Goal: Complete application form: Complete application form

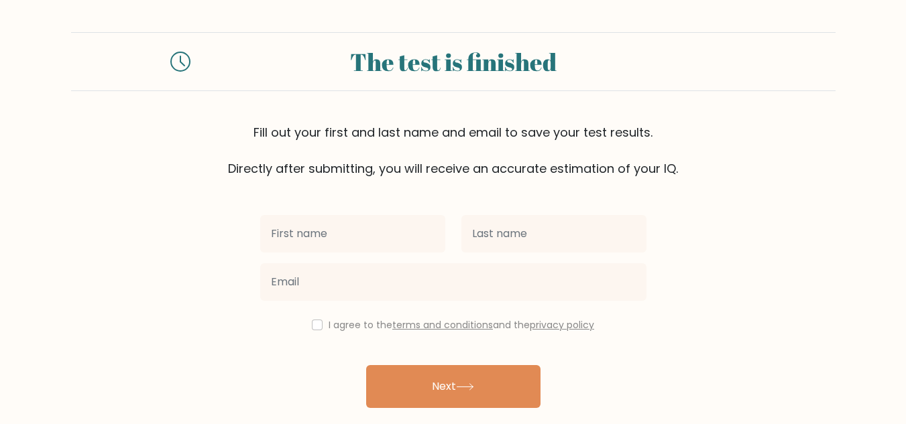
click at [180, 62] on icon at bounding box center [180, 62] width 20 height 20
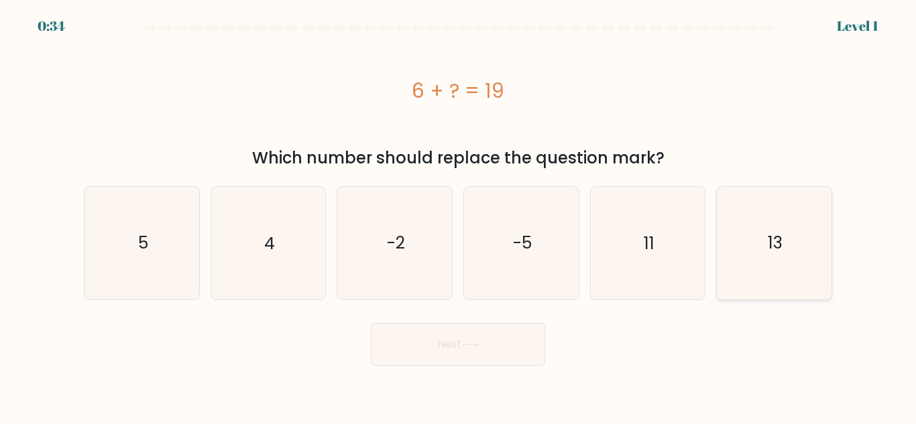
click at [749, 247] on icon "13" at bounding box center [774, 243] width 112 height 112
click at [458, 216] on input "f. 13" at bounding box center [458, 213] width 1 height 3
radio input "true"
click at [454, 352] on button "Next" at bounding box center [458, 344] width 174 height 43
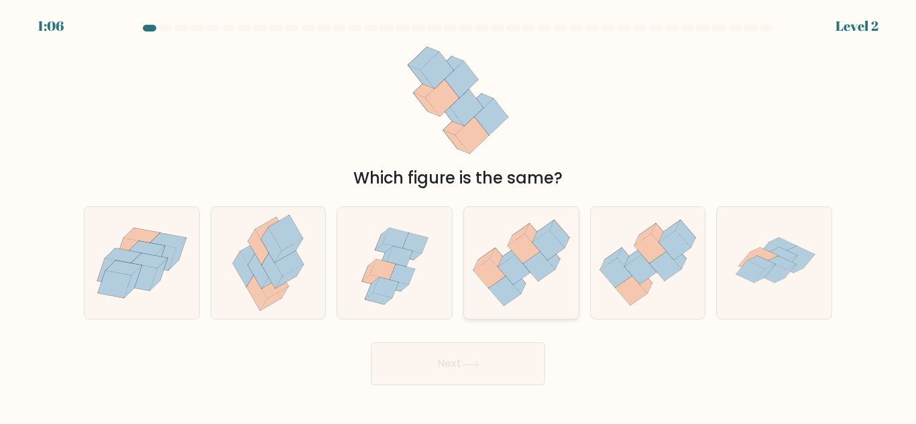
click at [538, 283] on icon at bounding box center [521, 263] width 115 height 99
click at [458, 216] on input "d." at bounding box center [458, 213] width 1 height 3
radio input "true"
click at [498, 371] on button "Next" at bounding box center [458, 364] width 174 height 43
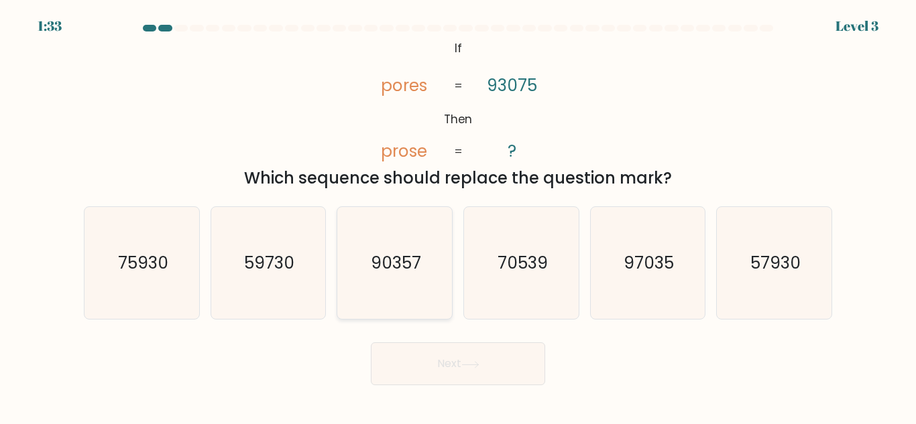
click at [407, 261] on text "90357" at bounding box center [396, 262] width 50 height 23
click at [458, 216] on input "c. 90357" at bounding box center [458, 213] width 1 height 3
radio input "true"
click at [489, 364] on button "Next" at bounding box center [458, 364] width 174 height 43
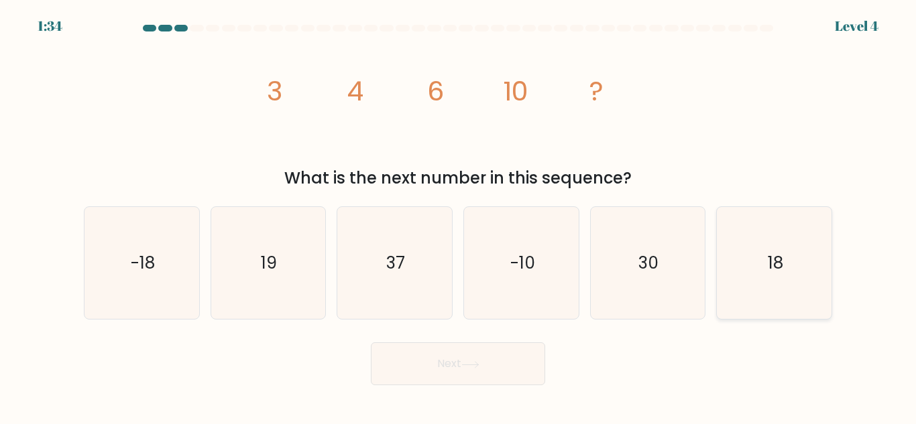
click at [748, 268] on icon "18" at bounding box center [774, 263] width 112 height 112
click at [458, 216] on input "f. 18" at bounding box center [458, 213] width 1 height 3
radio input "true"
click at [442, 345] on button "Next" at bounding box center [458, 364] width 174 height 43
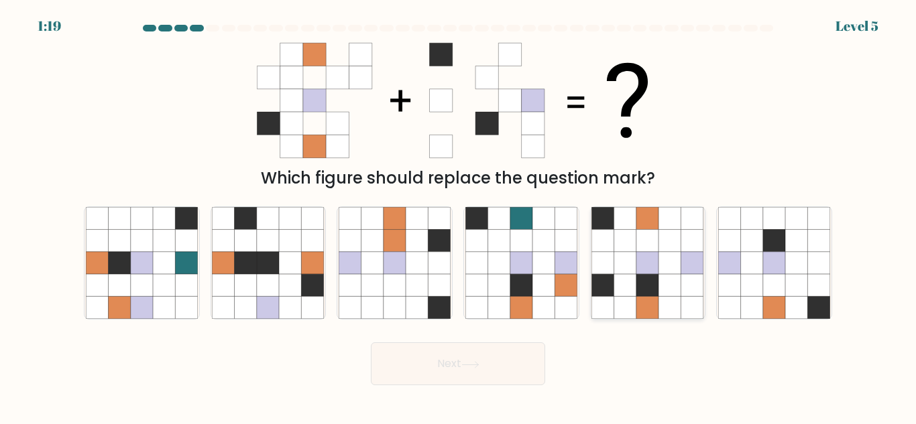
click at [621, 249] on icon at bounding box center [625, 241] width 22 height 22
click at [458, 216] on input "e." at bounding box center [458, 213] width 1 height 3
radio input "true"
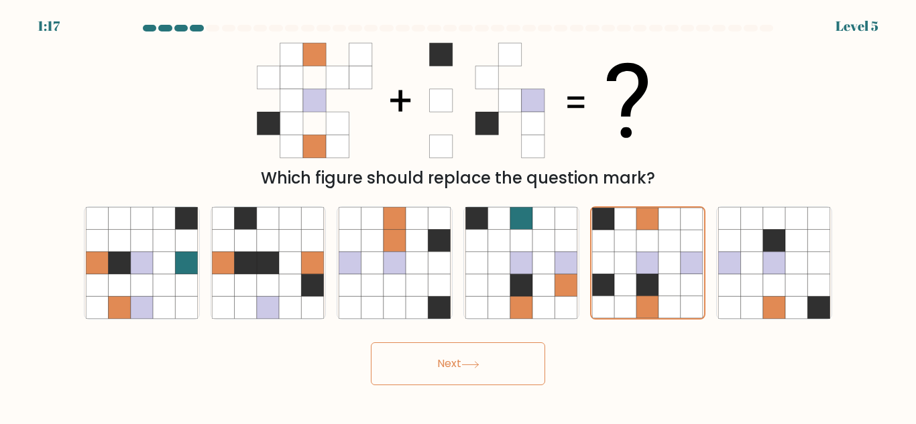
click at [478, 362] on icon at bounding box center [470, 364] width 18 height 7
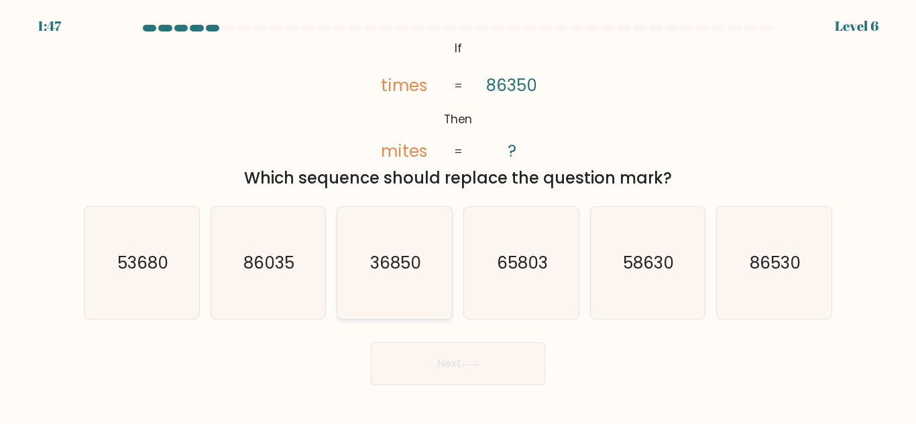
click at [373, 285] on icon "36850" at bounding box center [395, 263] width 112 height 112
click at [458, 216] on input "c. 36850" at bounding box center [458, 213] width 1 height 3
radio input "true"
click at [453, 372] on button "Next" at bounding box center [458, 364] width 174 height 43
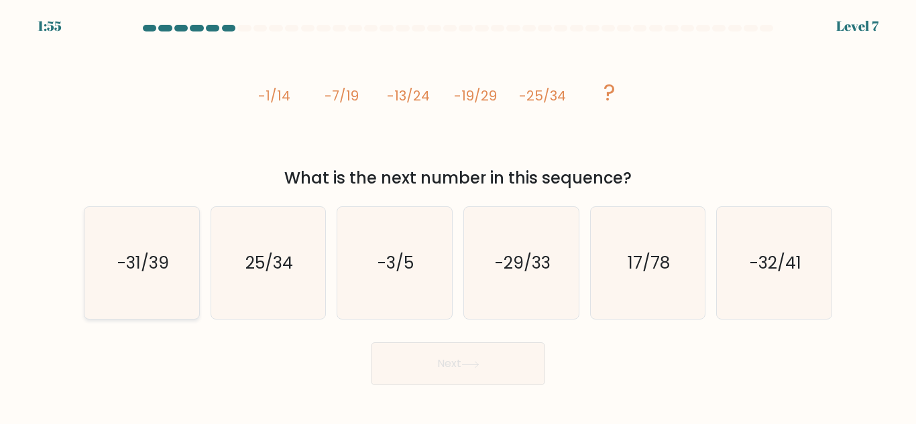
click at [156, 278] on icon "-31/39" at bounding box center [142, 263] width 112 height 112
click at [458, 216] on input "a. -31/39" at bounding box center [458, 213] width 1 height 3
radio input "true"
click at [469, 357] on button "Next" at bounding box center [458, 364] width 174 height 43
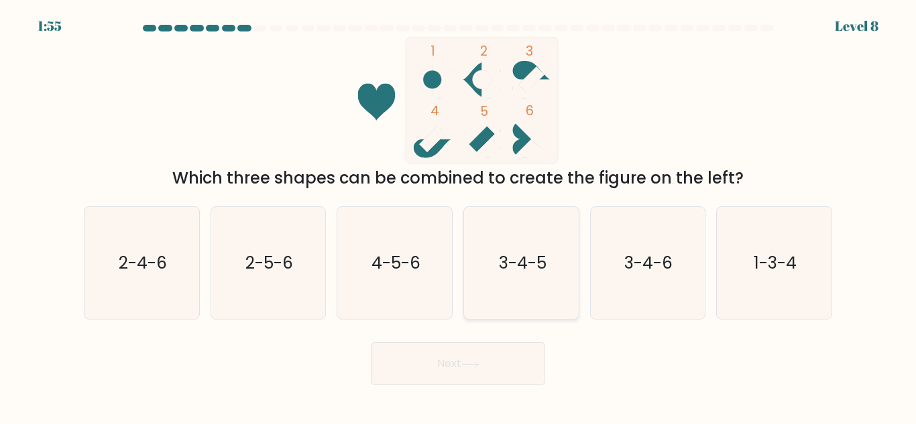
click at [525, 273] on text "3-4-5" at bounding box center [522, 262] width 48 height 23
click at [458, 216] on input "d. 3-4-5" at bounding box center [458, 213] width 1 height 3
radio input "true"
click at [494, 363] on button "Next" at bounding box center [458, 364] width 174 height 43
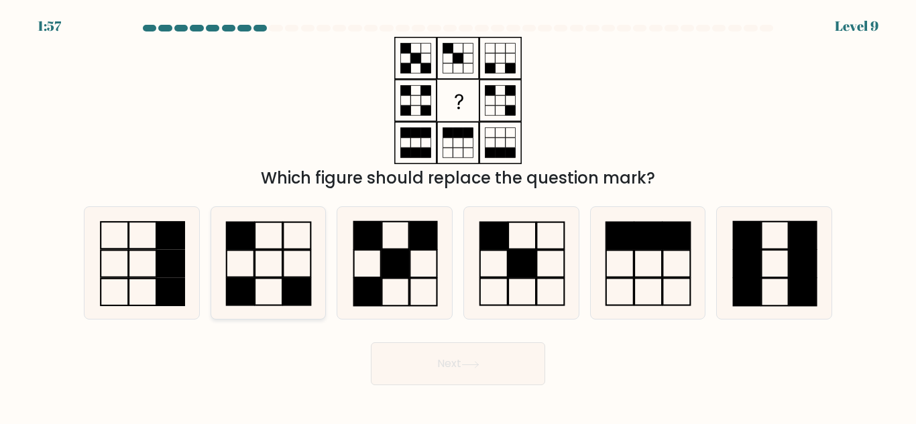
click at [296, 279] on rect at bounding box center [297, 292] width 27 height 27
click at [458, 216] on input "b." at bounding box center [458, 213] width 1 height 3
radio input "true"
click at [750, 263] on rect at bounding box center [746, 263] width 27 height 27
click at [458, 216] on input "f." at bounding box center [458, 213] width 1 height 3
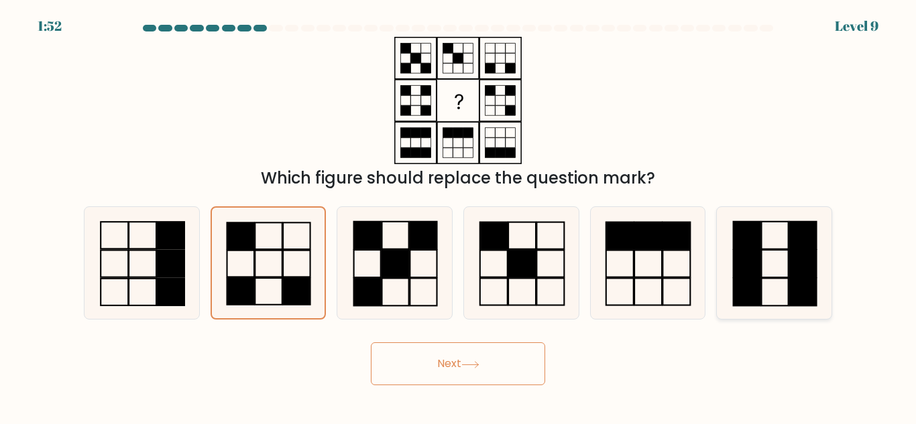
radio input "true"
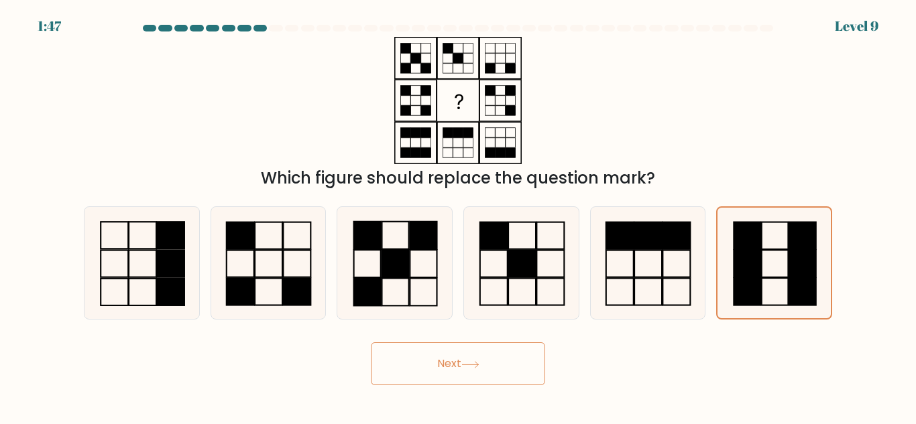
click at [452, 358] on button "Next" at bounding box center [458, 364] width 174 height 43
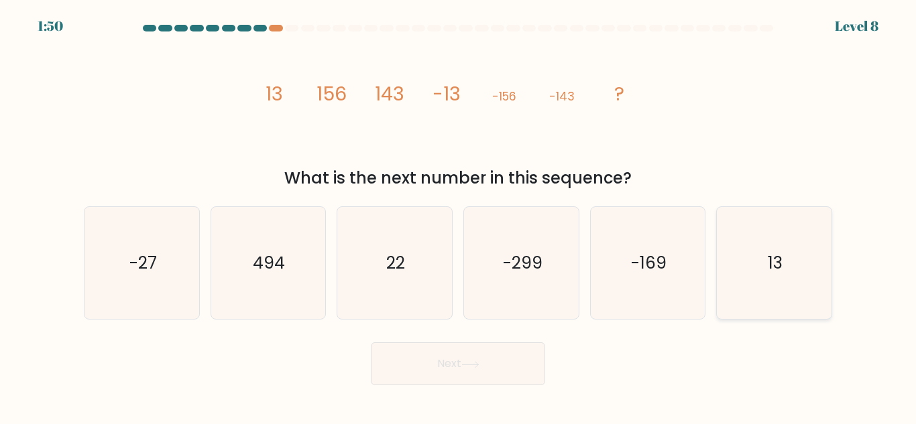
click at [782, 298] on icon "13" at bounding box center [774, 263] width 112 height 112
click at [458, 216] on input "f. 13" at bounding box center [458, 213] width 1 height 3
radio input "true"
click at [453, 374] on button "Next" at bounding box center [458, 364] width 174 height 43
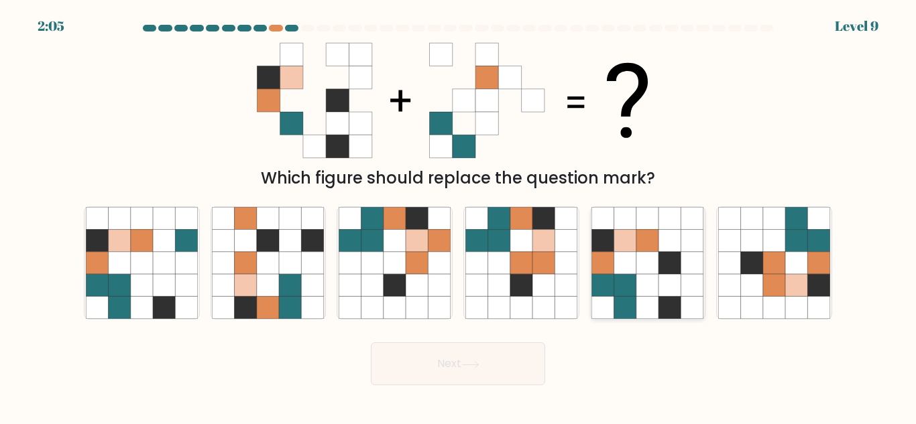
click at [628, 223] on icon at bounding box center [625, 218] width 22 height 22
click at [458, 216] on input "e." at bounding box center [458, 213] width 1 height 3
radio input "true"
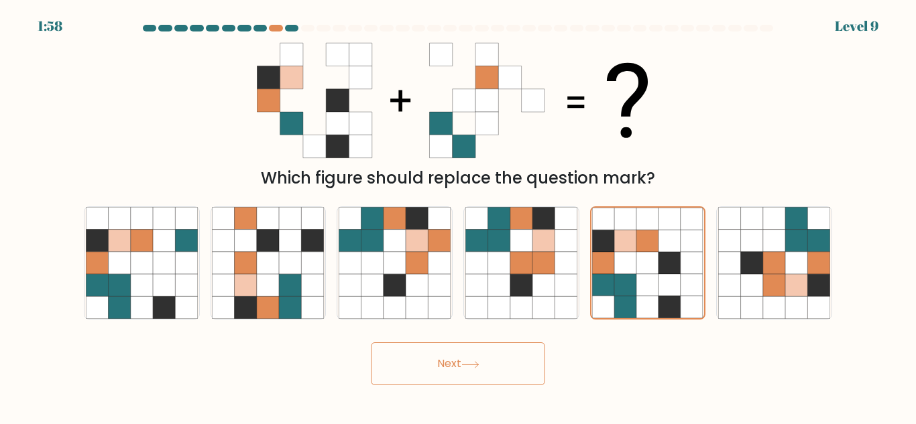
click at [444, 373] on button "Next" at bounding box center [458, 364] width 174 height 43
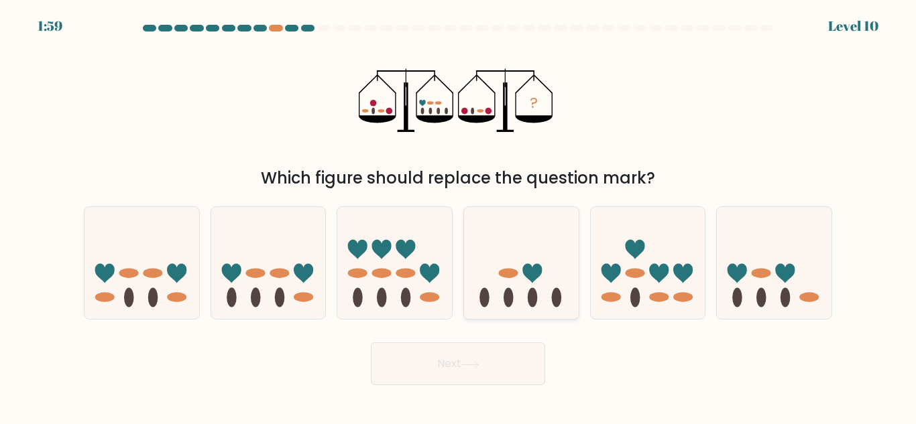
click at [532, 259] on icon at bounding box center [521, 263] width 115 height 95
click at [458, 216] on input "d." at bounding box center [458, 213] width 1 height 3
radio input "true"
click at [478, 366] on icon at bounding box center [470, 364] width 16 height 6
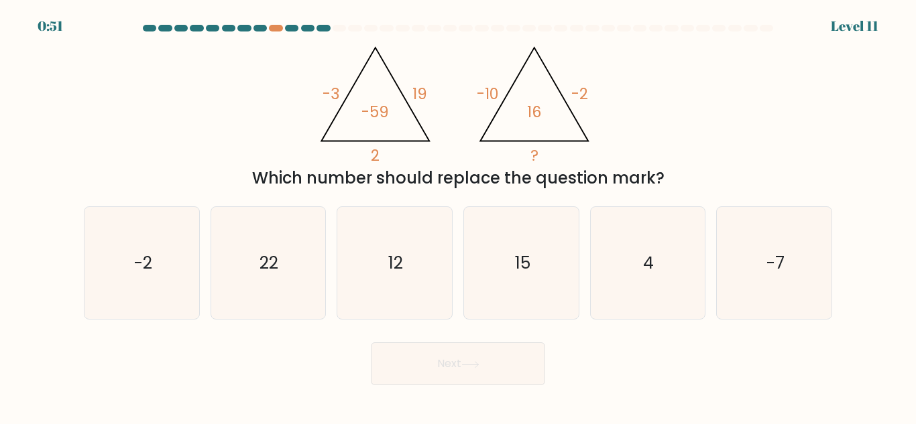
drag, startPoint x: 693, startPoint y: 396, endPoint x: 685, endPoint y: 343, distance: 53.6
click at [694, 386] on body "0:51 Level 11" at bounding box center [458, 212] width 916 height 424
click at [659, 263] on icon "4" at bounding box center [647, 263] width 112 height 112
click at [458, 216] on input "e. 4" at bounding box center [458, 213] width 1 height 3
radio input "true"
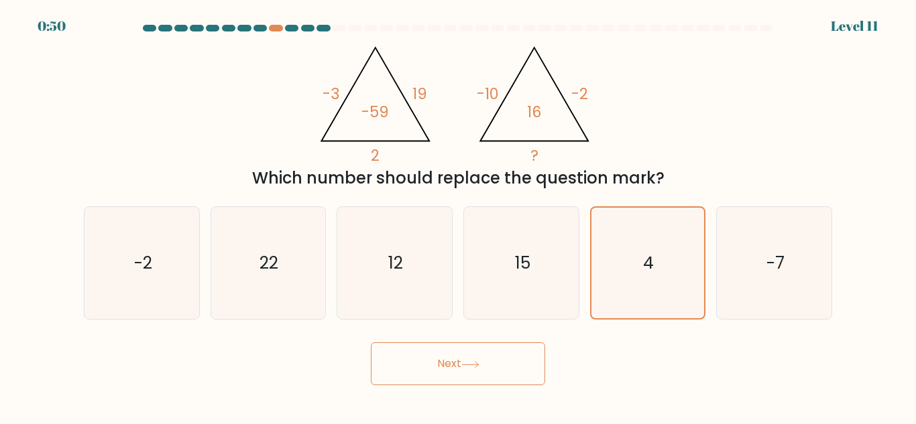
click at [387, 372] on button "Next" at bounding box center [458, 364] width 174 height 43
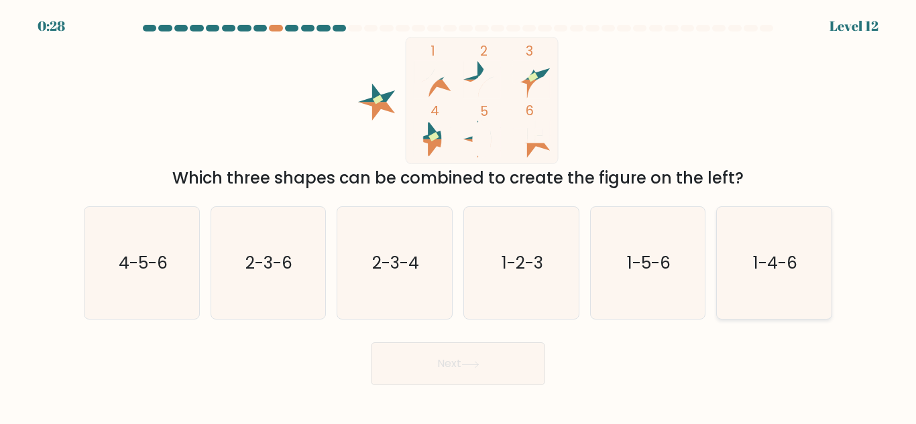
click at [798, 257] on icon "1-4-6" at bounding box center [774, 263] width 112 height 112
click at [458, 216] on input "f. 1-4-6" at bounding box center [458, 213] width 1 height 3
radio input "true"
click at [507, 368] on button "Next" at bounding box center [458, 364] width 174 height 43
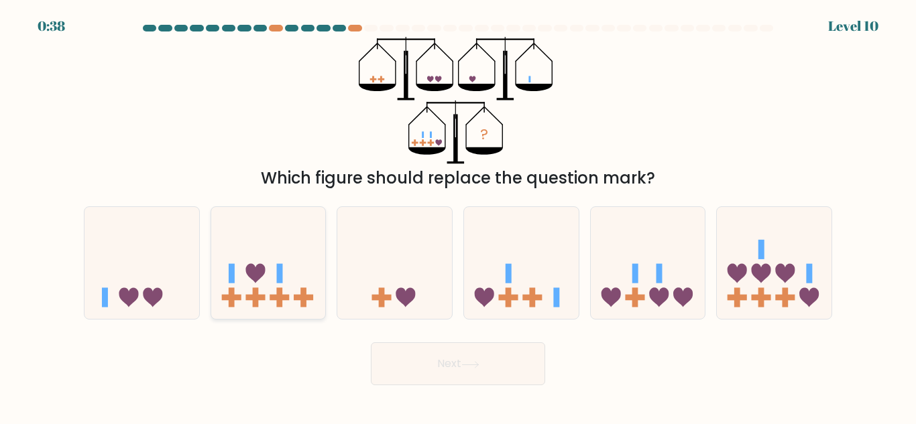
click at [269, 281] on icon at bounding box center [268, 263] width 115 height 95
click at [458, 216] on input "b." at bounding box center [458, 213] width 1 height 3
radio input "true"
click at [166, 278] on icon at bounding box center [141, 263] width 115 height 95
click at [458, 216] on input "a." at bounding box center [458, 213] width 1 height 3
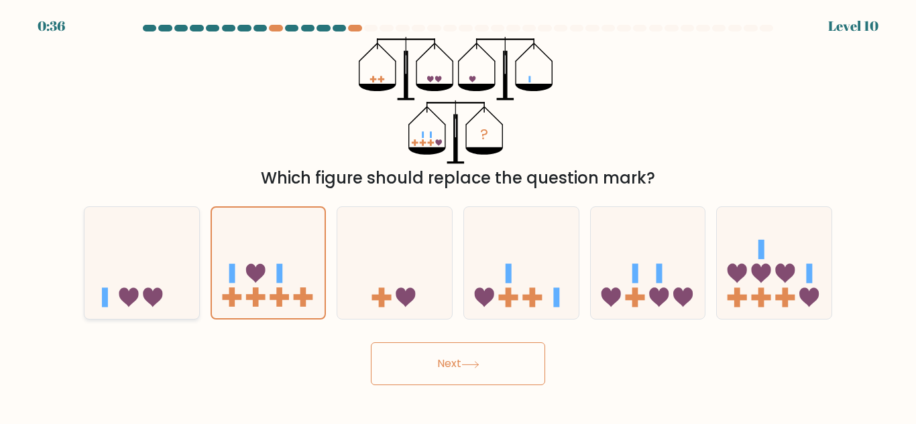
radio input "true"
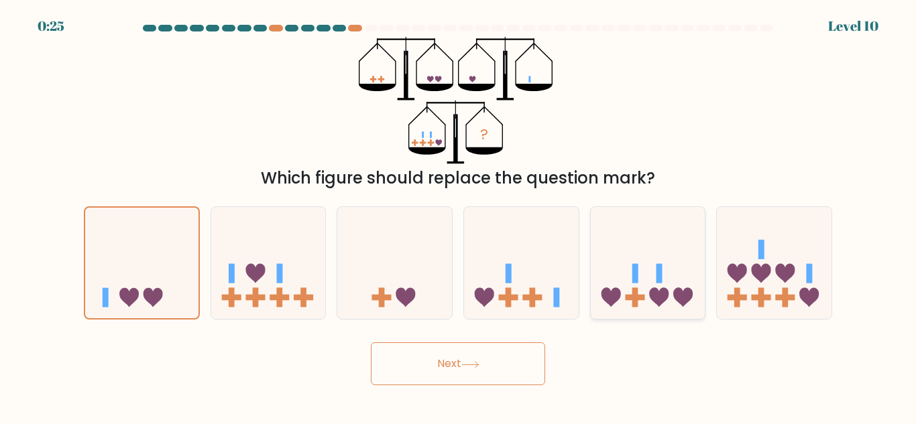
click at [645, 272] on icon at bounding box center [648, 263] width 115 height 95
click at [458, 216] on input "e." at bounding box center [458, 213] width 1 height 3
radio input "true"
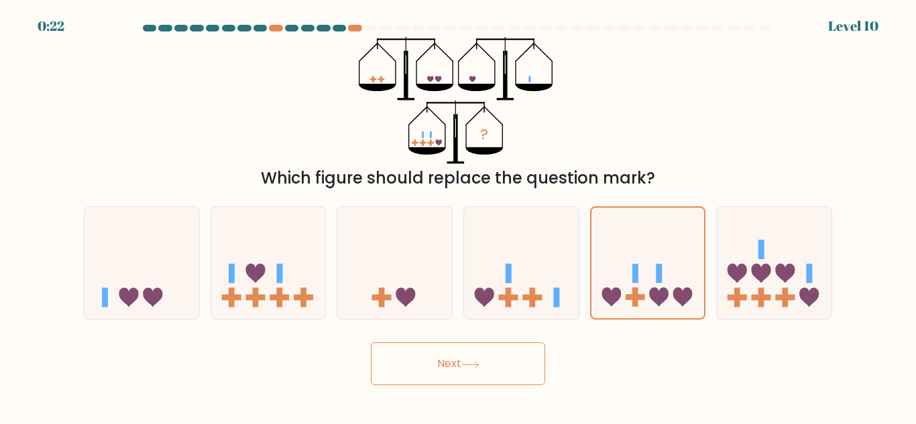
click at [473, 364] on icon at bounding box center [470, 364] width 18 height 7
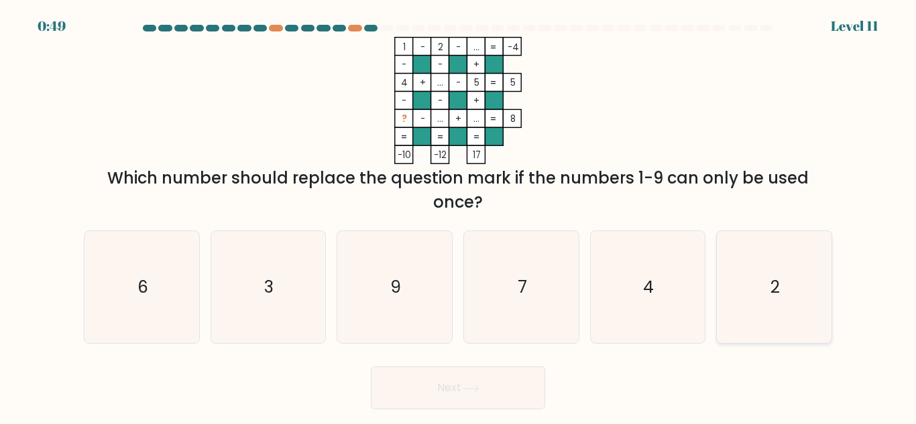
click at [767, 296] on icon "2" at bounding box center [774, 287] width 112 height 112
click at [458, 216] on input "f. 2" at bounding box center [458, 213] width 1 height 3
radio input "true"
click at [478, 387] on icon at bounding box center [470, 388] width 18 height 7
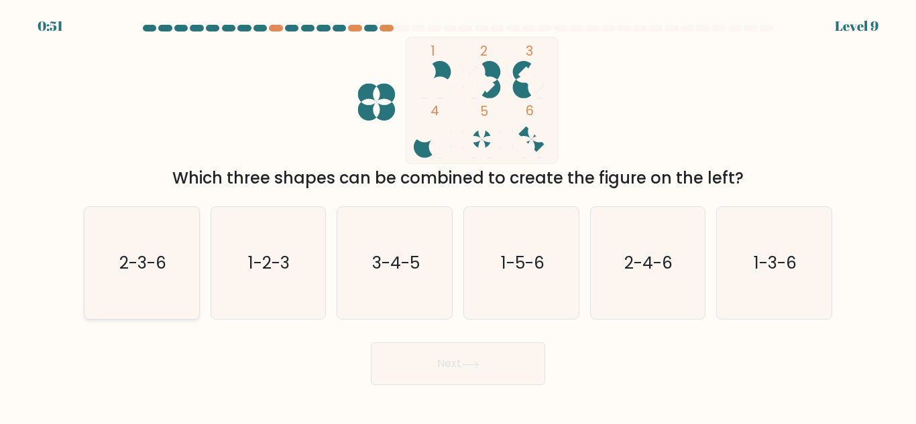
click at [126, 248] on icon "2-3-6" at bounding box center [142, 263] width 112 height 112
click at [458, 216] on input "a. 2-3-6" at bounding box center [458, 213] width 1 height 3
radio input "true"
click at [520, 357] on button "Next" at bounding box center [458, 364] width 174 height 43
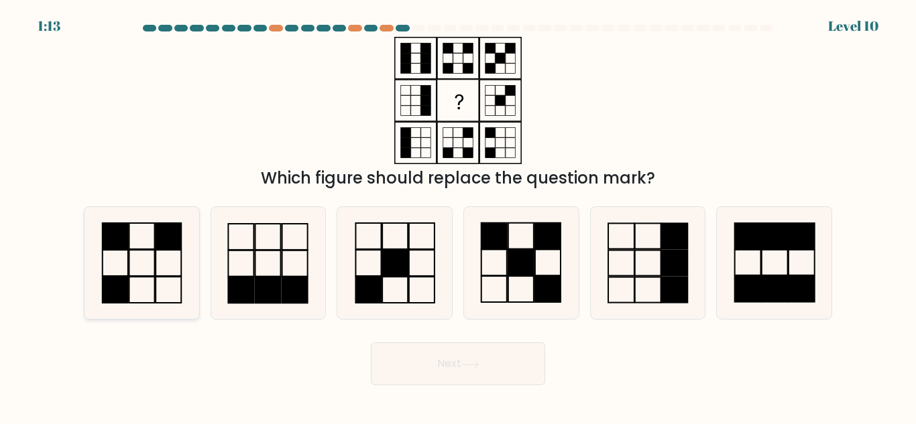
click at [121, 252] on icon at bounding box center [142, 263] width 112 height 112
click at [458, 216] on input "a." at bounding box center [458, 213] width 1 height 3
radio input "true"
click at [488, 363] on button "Next" at bounding box center [458, 364] width 174 height 43
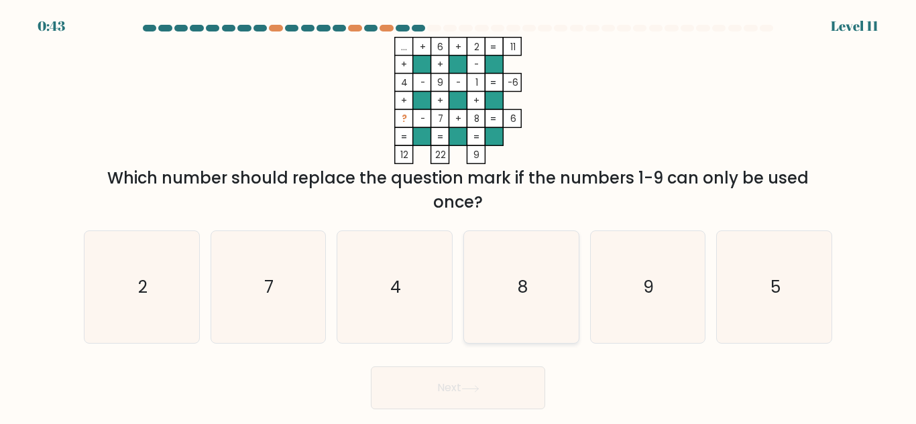
click at [528, 263] on icon "8" at bounding box center [521, 287] width 112 height 112
click at [458, 216] on input "d. 8" at bounding box center [458, 213] width 1 height 3
radio input "true"
click at [405, 384] on button "Next" at bounding box center [458, 388] width 174 height 43
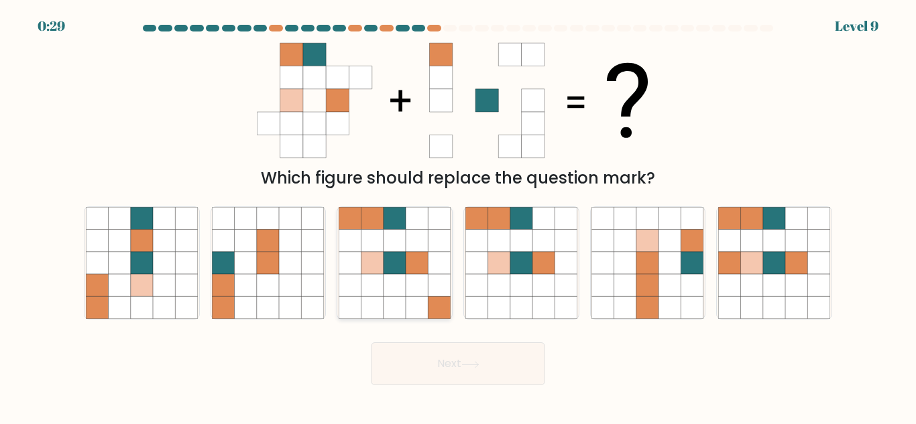
click at [436, 262] on icon at bounding box center [439, 263] width 22 height 22
click at [458, 216] on input "c." at bounding box center [458, 213] width 1 height 3
radio input "true"
click at [761, 271] on icon at bounding box center [752, 263] width 22 height 22
click at [458, 216] on input "f." at bounding box center [458, 213] width 1 height 3
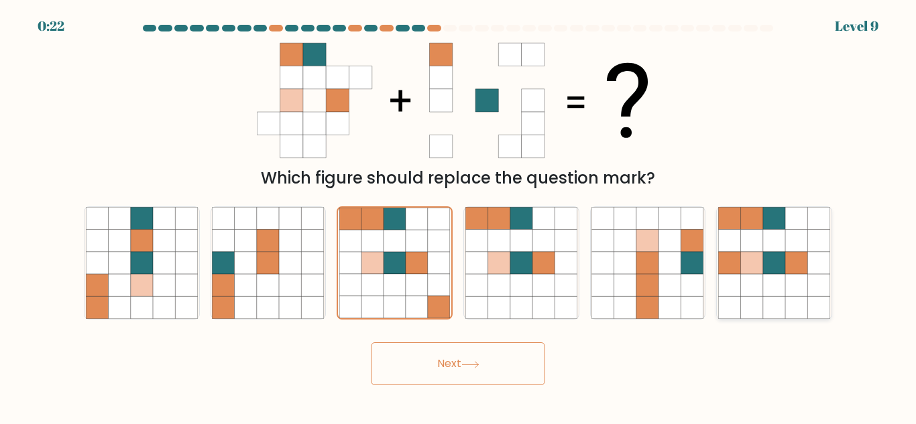
radio input "true"
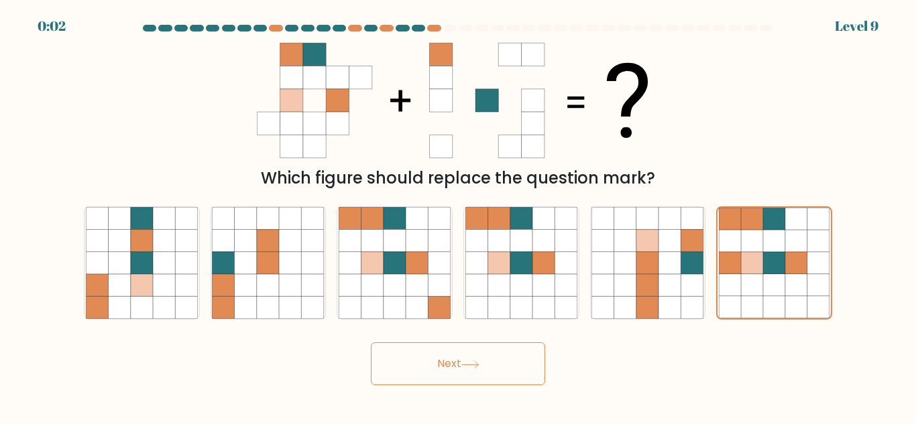
click at [485, 359] on button "Next" at bounding box center [458, 364] width 174 height 43
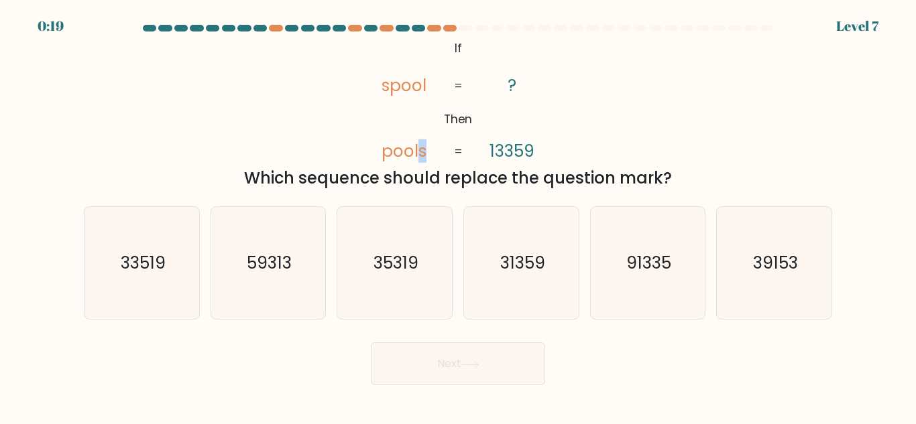
click at [425, 155] on tspan "pools" at bounding box center [403, 150] width 45 height 23
click at [653, 287] on icon "91335" at bounding box center [647, 263] width 112 height 112
click at [458, 216] on input "e. 91335" at bounding box center [458, 213] width 1 height 3
radio input "true"
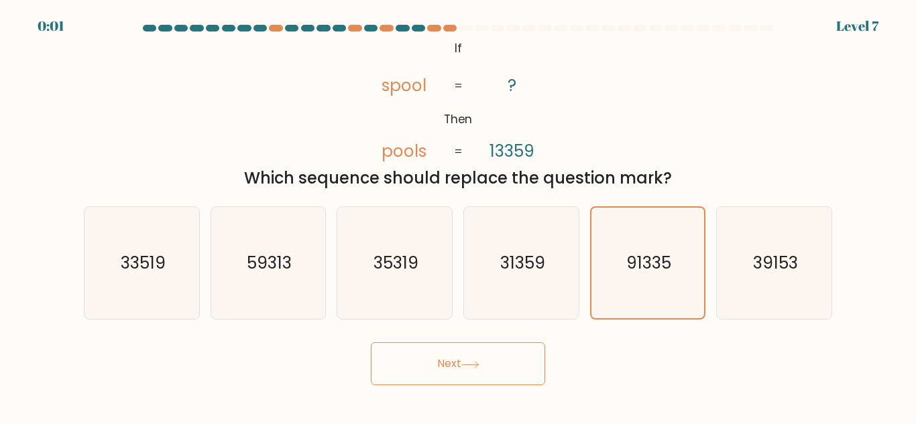
click at [478, 357] on button "Next" at bounding box center [458, 364] width 174 height 43
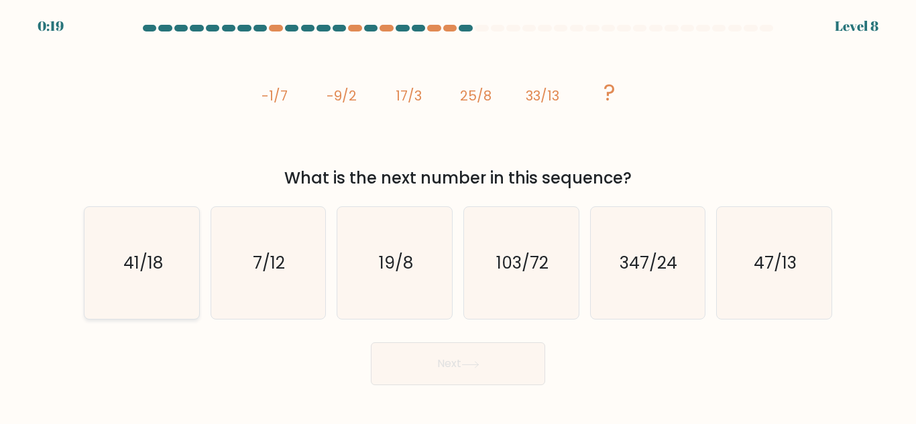
click at [154, 284] on icon "41/18" at bounding box center [142, 263] width 112 height 112
click at [458, 216] on input "a. 41/18" at bounding box center [458, 213] width 1 height 3
radio input "true"
click at [499, 366] on button "Next" at bounding box center [458, 364] width 174 height 43
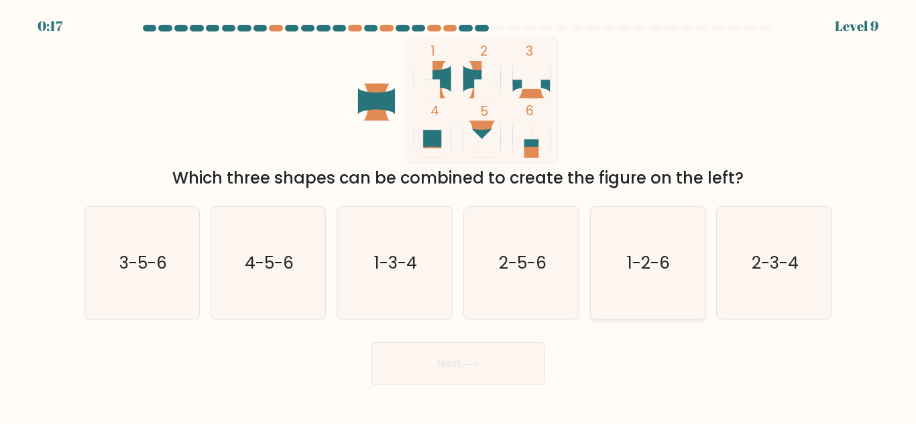
click at [647, 277] on icon "1-2-6" at bounding box center [647, 263] width 112 height 112
click at [458, 216] on input "e. 1-2-6" at bounding box center [458, 213] width 1 height 3
radio input "true"
click at [495, 363] on button "Next" at bounding box center [458, 364] width 174 height 43
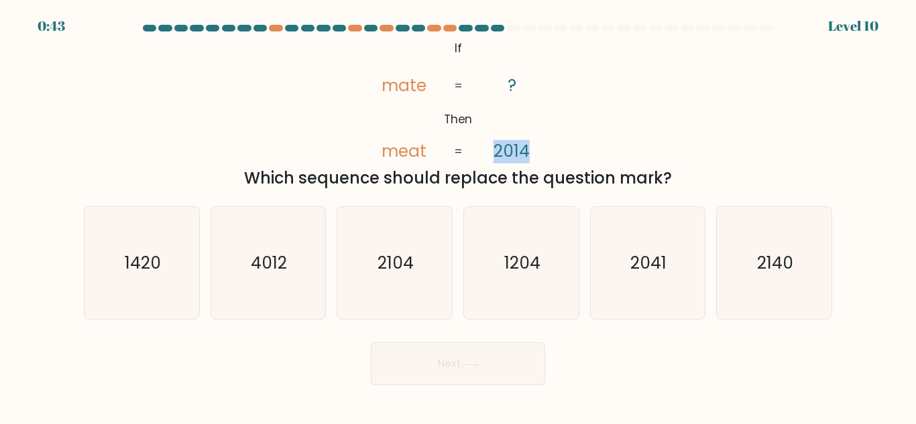
drag, startPoint x: 491, startPoint y: 149, endPoint x: 571, endPoint y: 151, distance: 79.8
click at [571, 151] on div "@import url('https://fonts.googleapis.com/css?family=Abril+Fatface:400,100,100i…" at bounding box center [458, 114] width 764 height 154
click at [540, 150] on icon "@import url('https://fonts.googleapis.com/css?family=Abril+Fatface:400,100,100i…" at bounding box center [458, 100] width 206 height 127
click at [390, 251] on text "2104" at bounding box center [395, 262] width 36 height 23
click at [458, 216] on input "c. 2104" at bounding box center [458, 213] width 1 height 3
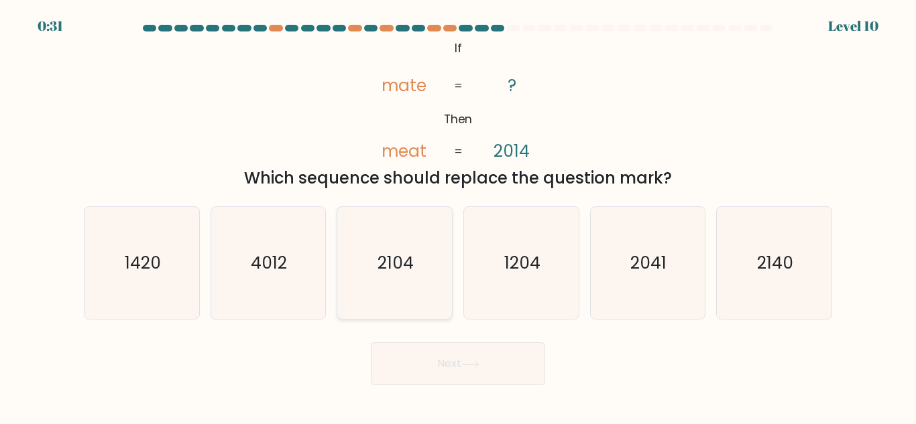
radio input "true"
click at [471, 367] on icon at bounding box center [470, 364] width 18 height 7
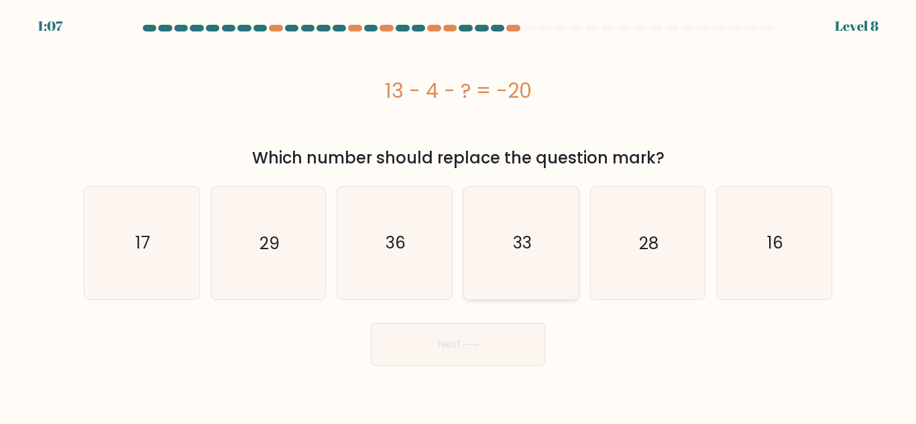
click at [546, 243] on icon "33" at bounding box center [521, 243] width 112 height 112
click at [458, 216] on input "d. 33" at bounding box center [458, 213] width 1 height 3
radio input "true"
click at [523, 334] on button "Next" at bounding box center [458, 344] width 174 height 43
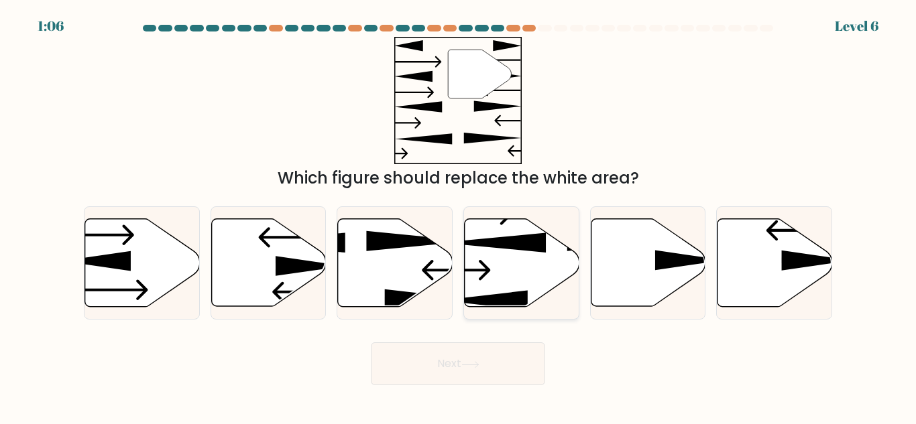
click at [535, 251] on icon at bounding box center [494, 243] width 104 height 20
click at [458, 216] on input "d." at bounding box center [458, 213] width 1 height 3
radio input "true"
click at [483, 365] on button "Next" at bounding box center [458, 364] width 174 height 43
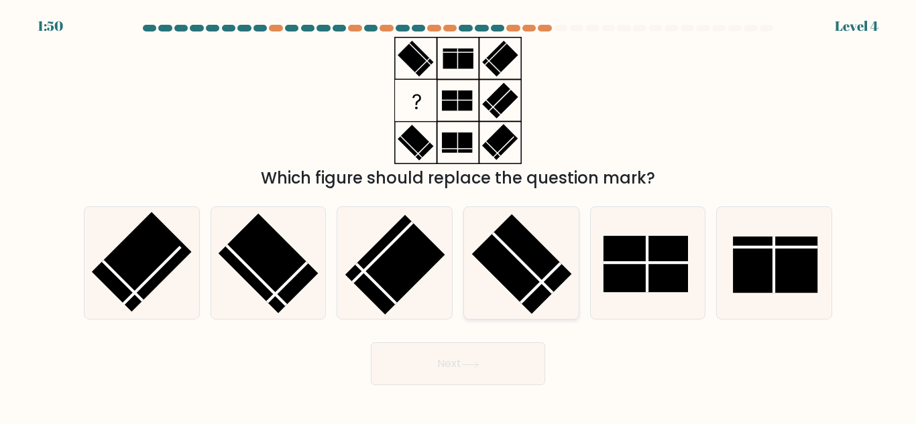
click at [494, 282] on icon at bounding box center [521, 263] width 112 height 112
click at [458, 216] on input "d." at bounding box center [458, 213] width 1 height 3
radio input "true"
click at [493, 353] on button "Next" at bounding box center [458, 364] width 174 height 43
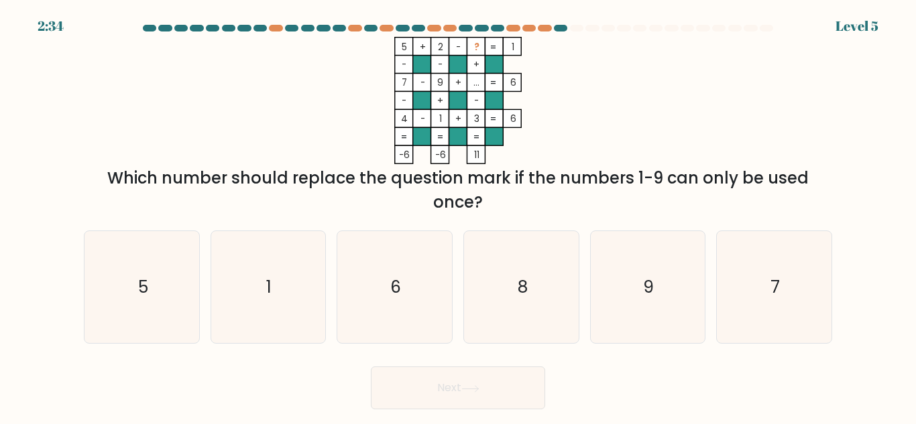
drag, startPoint x: 491, startPoint y: 318, endPoint x: 486, endPoint y: 353, distance: 35.3
click at [493, 289] on icon "8" at bounding box center [521, 287] width 112 height 112
click at [458, 216] on input "d. 8" at bounding box center [458, 213] width 1 height 3
radio input "true"
click at [483, 365] on div "Next" at bounding box center [458, 385] width 764 height 50
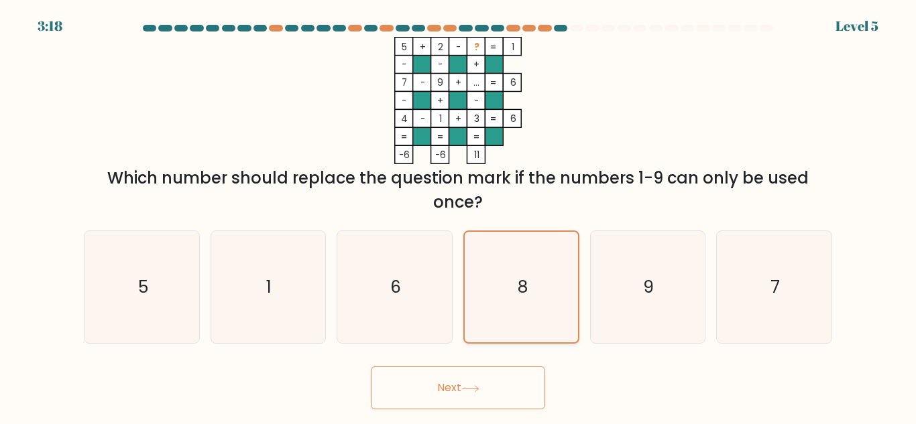
click at [509, 302] on icon "8" at bounding box center [521, 287] width 111 height 111
click at [458, 216] on input "d. 8" at bounding box center [458, 213] width 1 height 3
click at [479, 378] on button "Next" at bounding box center [458, 388] width 174 height 43
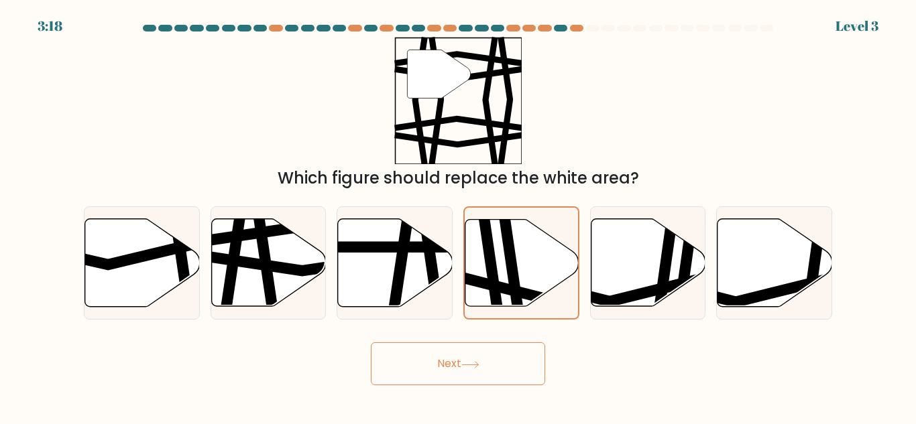
click at [492, 371] on button "Next" at bounding box center [458, 364] width 174 height 43
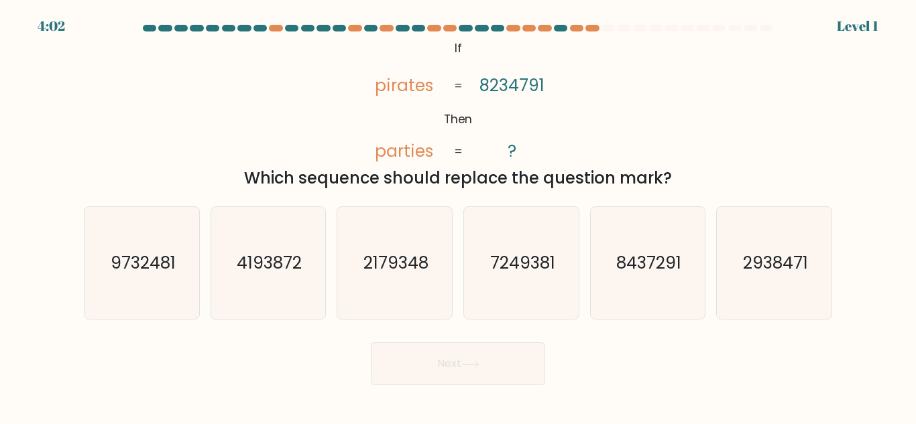
click at [532, 270] on text "7249381" at bounding box center [521, 262] width 65 height 23
click at [458, 216] on input "d. 7249381" at bounding box center [458, 213] width 1 height 3
radio input "true"
click at [497, 341] on div "Next" at bounding box center [458, 361] width 764 height 50
drag, startPoint x: 487, startPoint y: 357, endPoint x: 479, endPoint y: 349, distance: 10.9
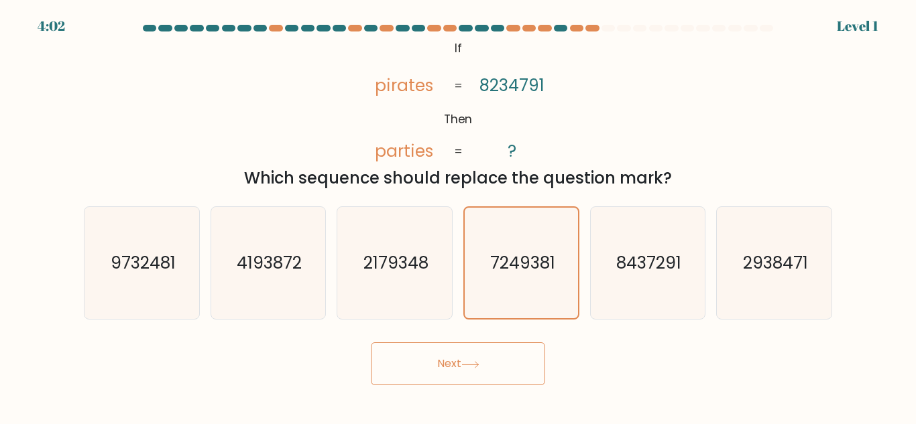
click at [486, 357] on button "Next" at bounding box center [458, 364] width 174 height 43
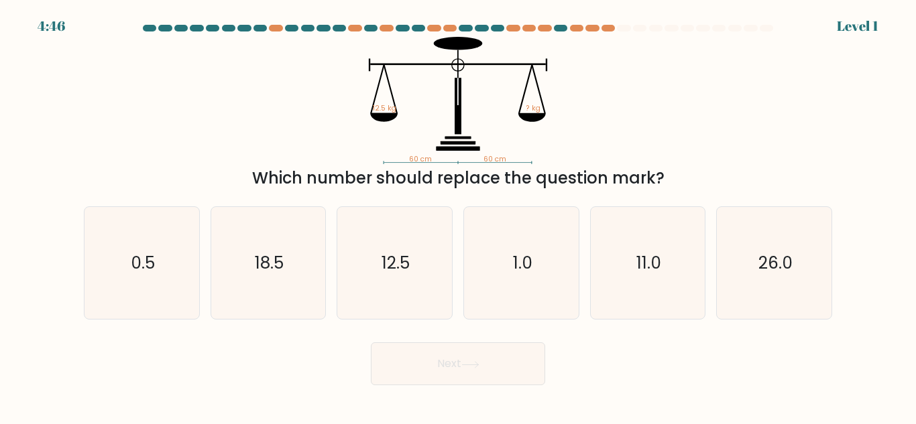
click at [416, 288] on icon "12.5" at bounding box center [395, 263] width 112 height 112
click at [458, 216] on input "c. 12.5" at bounding box center [458, 213] width 1 height 3
radio input "true"
click at [442, 373] on button "Next" at bounding box center [458, 364] width 174 height 43
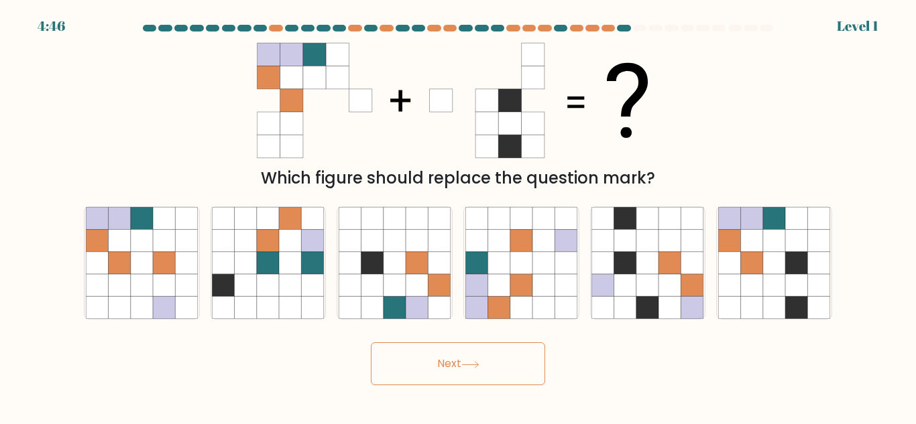
click at [326, 246] on div "b." at bounding box center [268, 262] width 127 height 113
click at [418, 359] on button "Next" at bounding box center [458, 364] width 174 height 43
drag, startPoint x: 254, startPoint y: 245, endPoint x: 382, endPoint y: 321, distance: 148.8
click at [255, 245] on icon at bounding box center [246, 241] width 22 height 22
click at [458, 216] on input "b." at bounding box center [458, 213] width 1 height 3
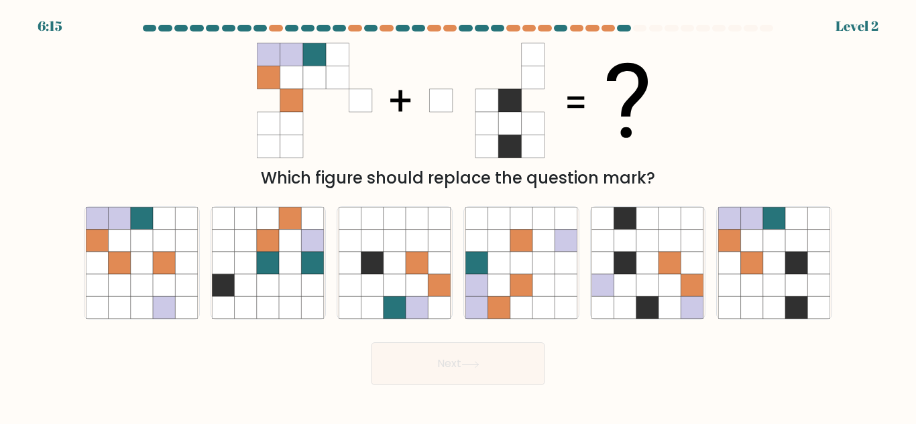
radio input "true"
click at [410, 355] on button "Next" at bounding box center [458, 364] width 174 height 43
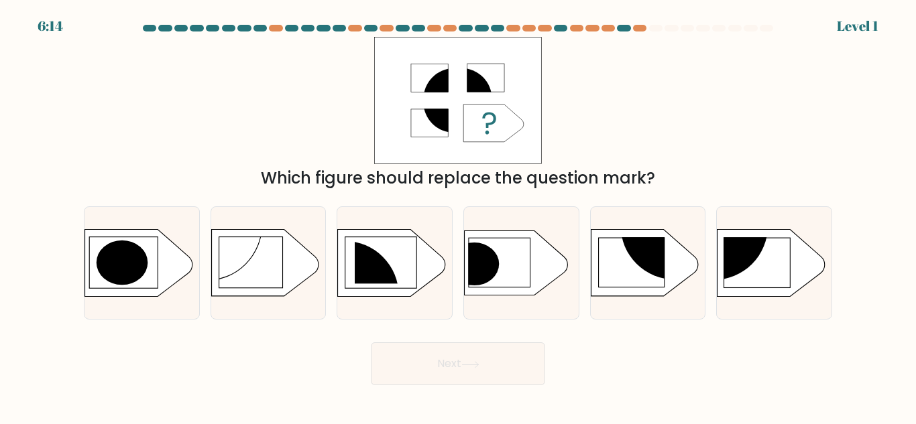
click at [343, 240] on div at bounding box center [394, 262] width 116 height 113
click at [458, 216] on input "c." at bounding box center [458, 213] width 1 height 3
radio input "true"
click at [423, 328] on form "a." at bounding box center [458, 205] width 916 height 361
click at [455, 278] on div "c." at bounding box center [394, 262] width 127 height 113
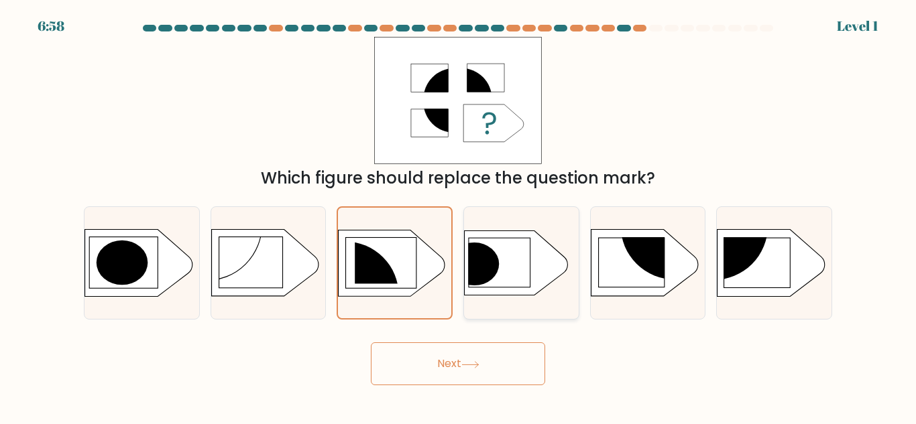
drag, startPoint x: 498, startPoint y: 328, endPoint x: 516, endPoint y: 301, distance: 32.9
click at [499, 330] on form "a." at bounding box center [458, 205] width 916 height 361
click at [529, 281] on icon at bounding box center [516, 263] width 103 height 64
click at [458, 216] on input "d." at bounding box center [458, 213] width 1 height 3
radio input "true"
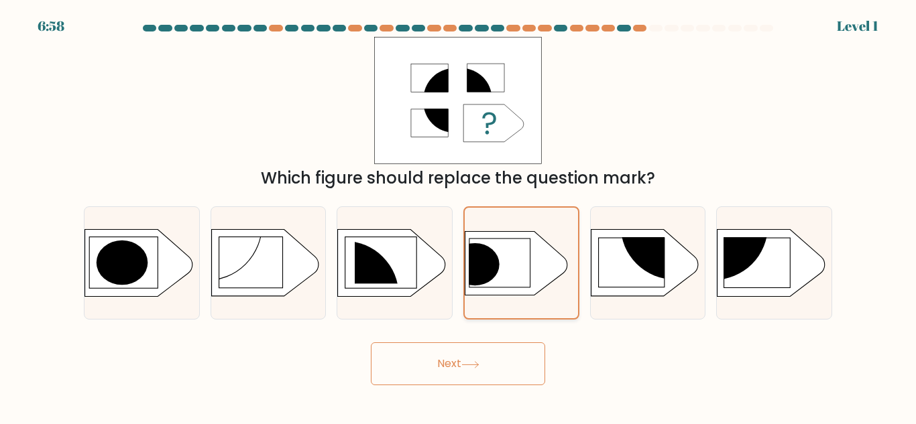
drag, startPoint x: 477, startPoint y: 356, endPoint x: 522, endPoint y: 286, distance: 82.6
click at [479, 348] on button "Next" at bounding box center [458, 364] width 174 height 43
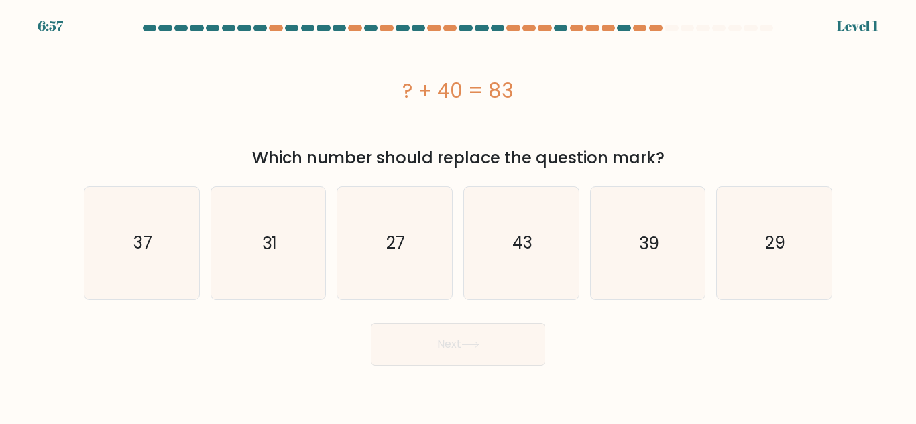
drag, startPoint x: 474, startPoint y: 392, endPoint x: 477, endPoint y: 357, distance: 35.0
click at [477, 357] on body "6:57 Level 1 a." at bounding box center [458, 212] width 916 height 424
click at [495, 284] on icon "43" at bounding box center [521, 243] width 112 height 112
click at [458, 216] on input "d. 43" at bounding box center [458, 213] width 1 height 3
radio input "true"
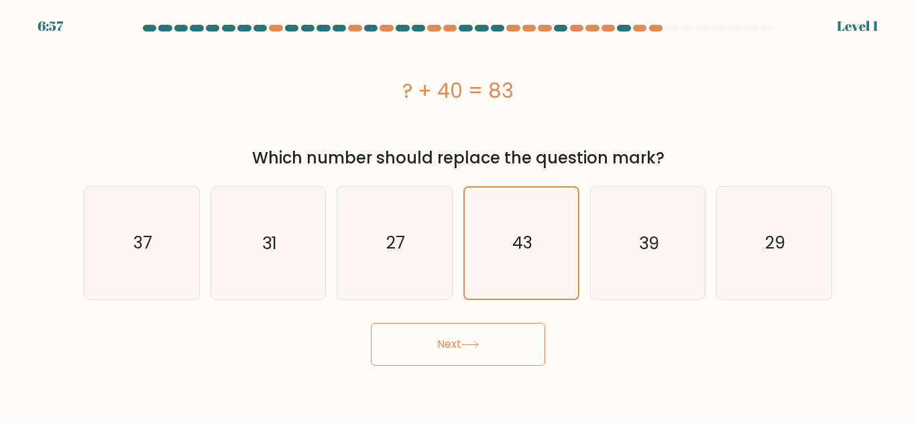
drag, startPoint x: 478, startPoint y: 330, endPoint x: 512, endPoint y: 268, distance: 70.5
click at [479, 324] on button "Next" at bounding box center [458, 344] width 174 height 43
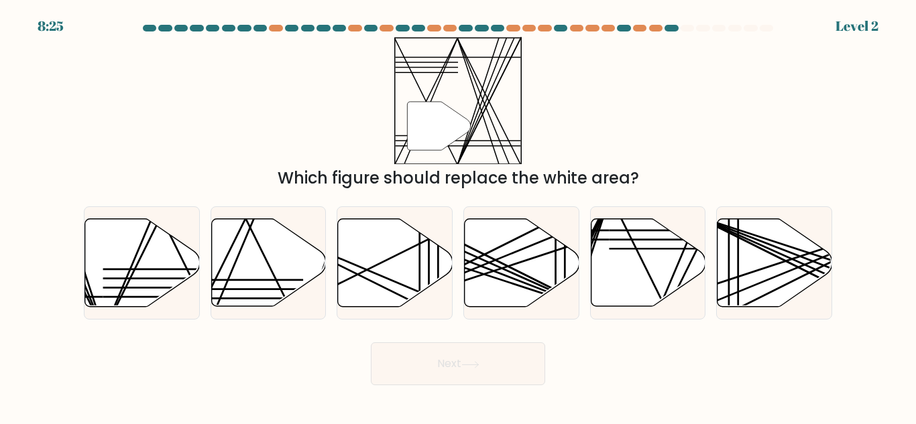
drag, startPoint x: 512, startPoint y: 268, endPoint x: 480, endPoint y: 353, distance: 91.0
drag, startPoint x: 480, startPoint y: 353, endPoint x: 491, endPoint y: 267, distance: 87.1
click at [481, 330] on form at bounding box center [458, 205] width 916 height 361
drag, startPoint x: 491, startPoint y: 267, endPoint x: 473, endPoint y: 343, distance: 78.4
click at [492, 267] on icon at bounding box center [522, 263] width 115 height 88
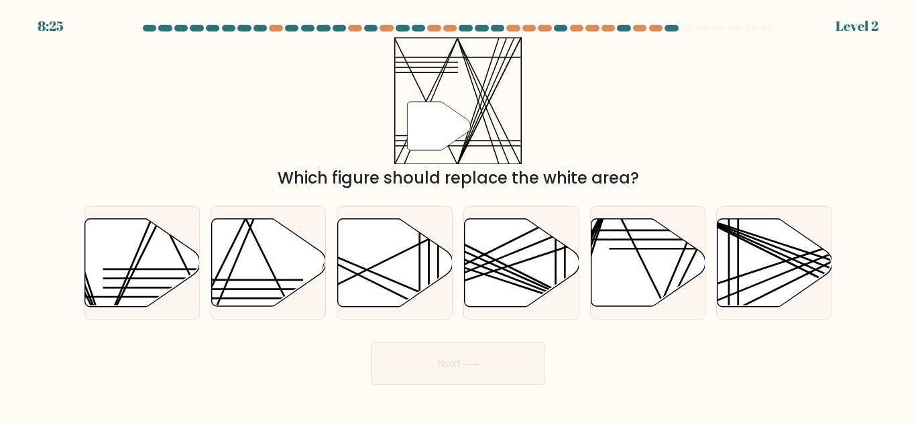
click at [458, 216] on input "d." at bounding box center [458, 213] width 1 height 3
radio input "true"
drag, startPoint x: 466, startPoint y: 365, endPoint x: 498, endPoint y: 293, distance: 79.2
click at [469, 344] on button "Next" at bounding box center [458, 364] width 174 height 43
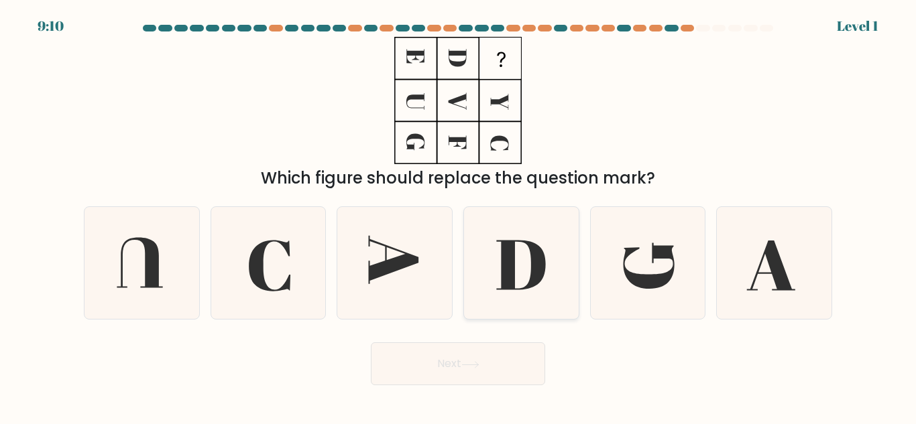
drag, startPoint x: 498, startPoint y: 293, endPoint x: 511, endPoint y: 264, distance: 31.8
click at [481, 329] on form at bounding box center [458, 205] width 916 height 361
drag, startPoint x: 511, startPoint y: 264, endPoint x: 497, endPoint y: 304, distance: 42.6
click at [511, 266] on icon at bounding box center [520, 266] width 49 height 50
click at [458, 216] on input "d." at bounding box center [458, 213] width 1 height 3
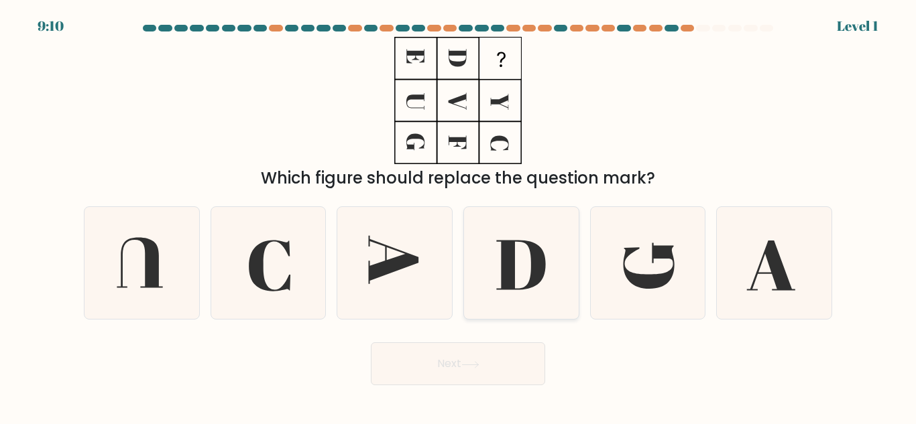
radio input "true"
drag, startPoint x: 473, startPoint y: 363, endPoint x: 516, endPoint y: 273, distance: 99.2
click at [473, 363] on icon at bounding box center [470, 364] width 18 height 7
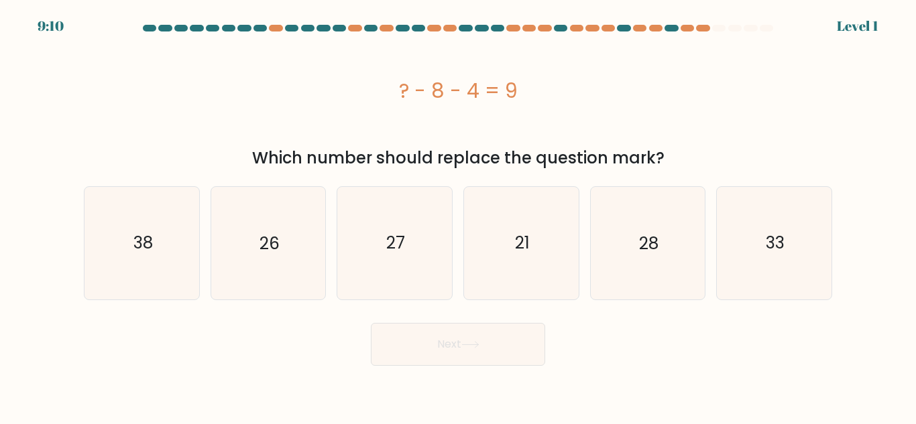
click at [495, 339] on button "Next" at bounding box center [458, 344] width 174 height 43
drag, startPoint x: 528, startPoint y: 258, endPoint x: 478, endPoint y: 342, distance: 97.7
click at [526, 267] on icon "21" at bounding box center [521, 243] width 112 height 112
click at [477, 342] on icon at bounding box center [470, 344] width 18 height 7
click at [468, 248] on icon "21" at bounding box center [521, 243] width 112 height 112
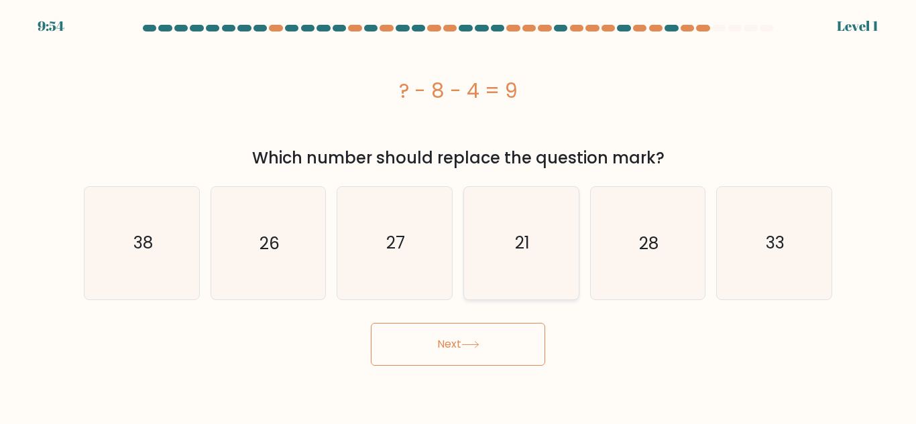
click at [458, 216] on input "d. 21" at bounding box center [458, 213] width 1 height 3
radio input "true"
drag, startPoint x: 414, startPoint y: 308, endPoint x: 417, endPoint y: 300, distance: 8.1
click at [416, 303] on form "a." at bounding box center [458, 195] width 916 height 341
drag, startPoint x: 422, startPoint y: 242, endPoint x: 420, endPoint y: 251, distance: 9.1
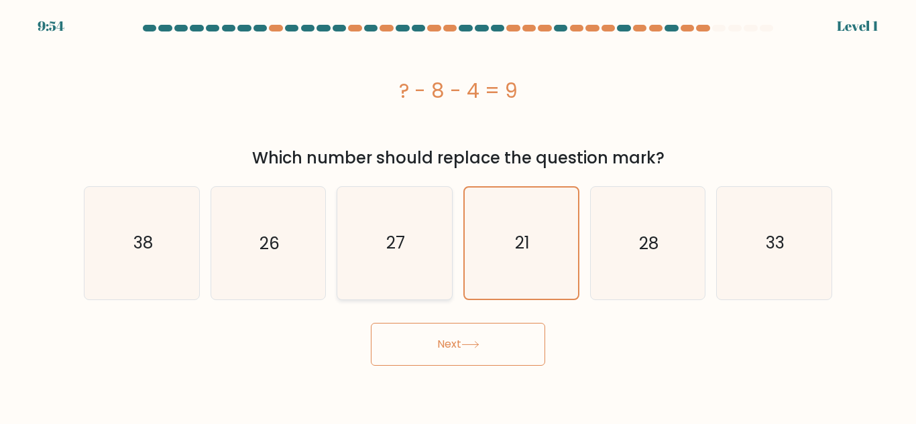
click at [420, 249] on icon "27" at bounding box center [395, 243] width 112 height 112
click at [458, 216] on input "c. 27" at bounding box center [458, 213] width 1 height 3
radio input "true"
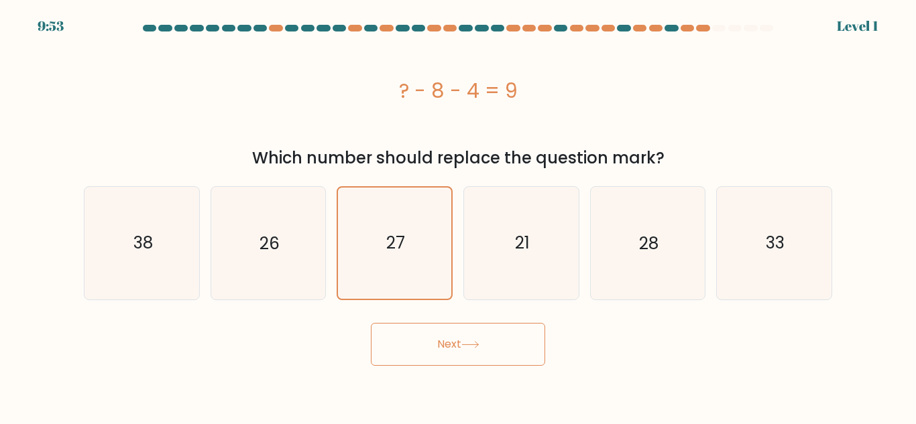
drag, startPoint x: 408, startPoint y: 347, endPoint x: 404, endPoint y: 312, distance: 35.1
click at [408, 336] on button "Next" at bounding box center [458, 344] width 174 height 43
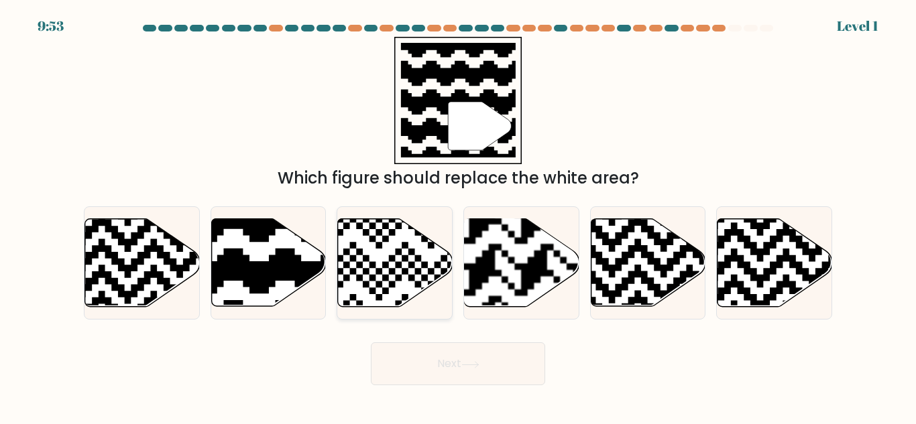
drag, startPoint x: 397, startPoint y: 347, endPoint x: 438, endPoint y: 266, distance: 90.8
click at [410, 324] on form "a." at bounding box center [458, 205] width 916 height 361
click at [443, 253] on icon at bounding box center [395, 263] width 115 height 88
click at [458, 216] on input "c." at bounding box center [458, 213] width 1 height 3
radio input "true"
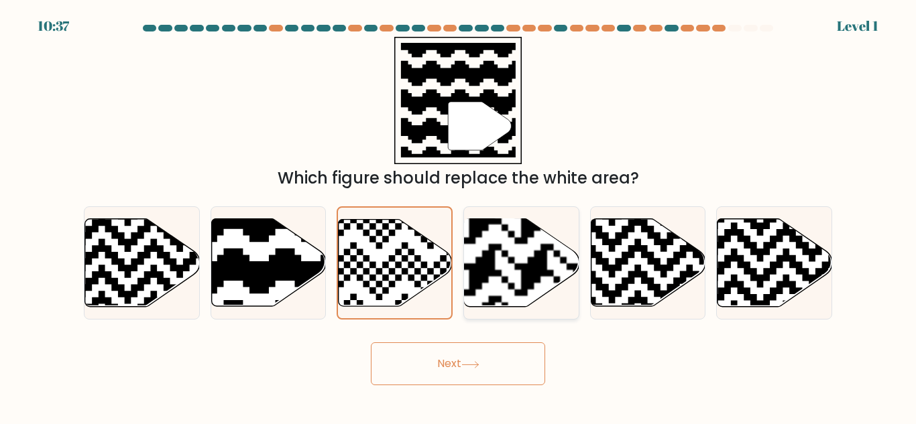
drag, startPoint x: 442, startPoint y: 342, endPoint x: 568, endPoint y: 283, distance: 139.7
click at [458, 329] on form "a." at bounding box center [458, 205] width 916 height 361
drag, startPoint x: 568, startPoint y: 283, endPoint x: 484, endPoint y: 351, distance: 108.7
click at [569, 283] on rect at bounding box center [482, 219] width 208 height 208
click at [458, 216] on input "d." at bounding box center [458, 213] width 1 height 3
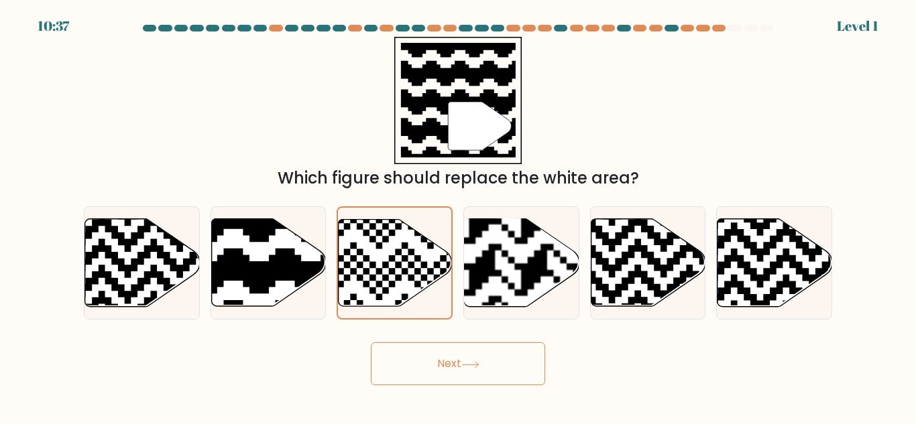
radio input "true"
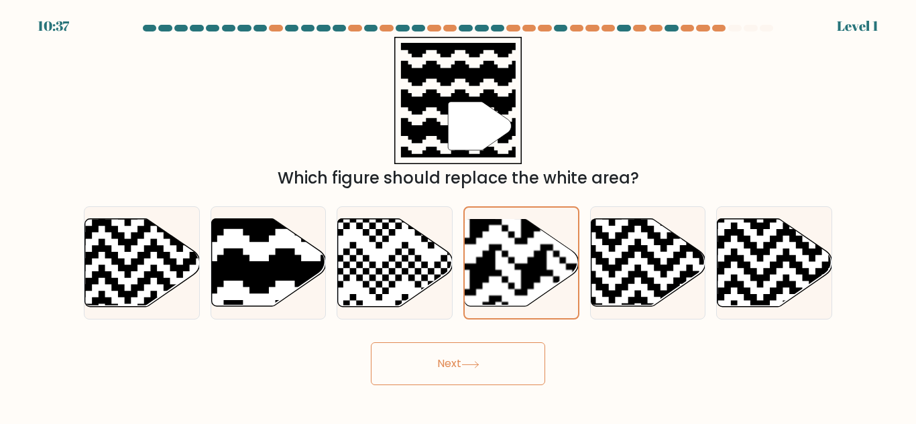
drag, startPoint x: 484, startPoint y: 351, endPoint x: 539, endPoint y: 269, distance: 99.1
click at [485, 349] on button "Next" at bounding box center [458, 364] width 174 height 43
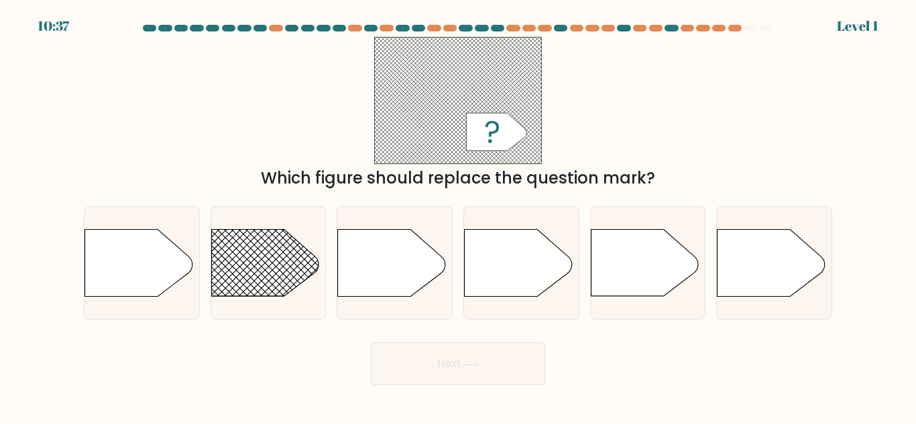
drag, startPoint x: 539, startPoint y: 269, endPoint x: 505, endPoint y: 353, distance: 90.9
drag, startPoint x: 505, startPoint y: 353, endPoint x: 508, endPoint y: 343, distance: 10.4
click at [507, 345] on button "Next" at bounding box center [458, 364] width 174 height 43
click at [524, 275] on icon at bounding box center [518, 263] width 107 height 67
click at [458, 216] on input "d." at bounding box center [458, 213] width 1 height 3
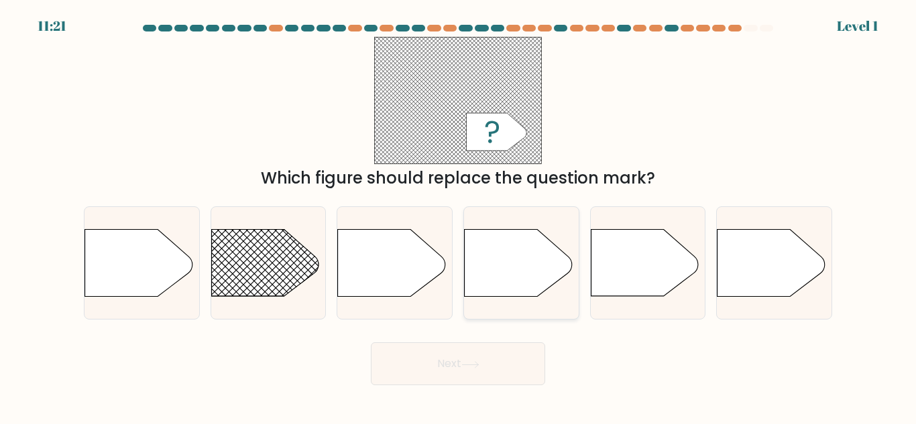
radio input "true"
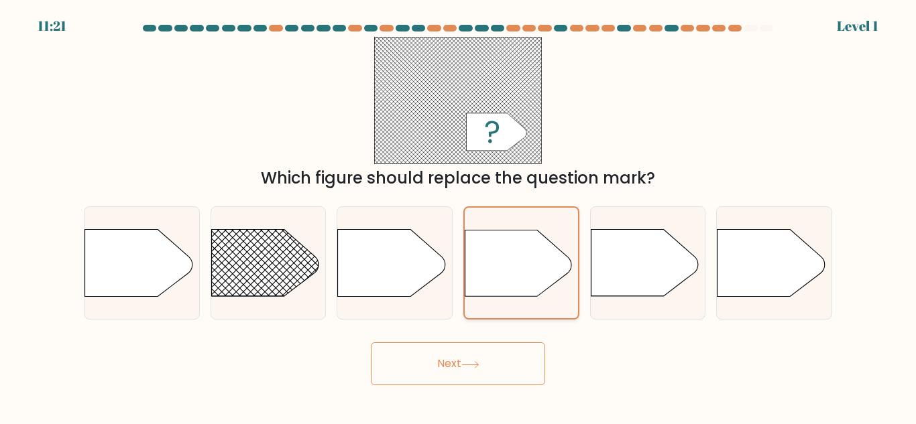
drag, startPoint x: 483, startPoint y: 361, endPoint x: 499, endPoint y: 267, distance: 95.2
click at [483, 351] on button "Next" at bounding box center [458, 364] width 174 height 43
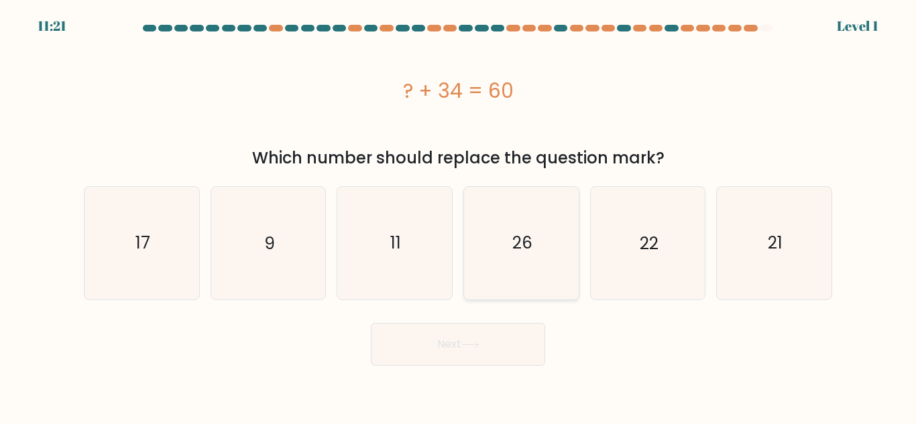
drag, startPoint x: 502, startPoint y: 252, endPoint x: 500, endPoint y: 271, distance: 18.9
click at [473, 346] on button "Next" at bounding box center [458, 344] width 174 height 43
click at [500, 271] on icon "26" at bounding box center [521, 243] width 112 height 112
click at [458, 216] on input "d. 26" at bounding box center [458, 213] width 1 height 3
radio input "true"
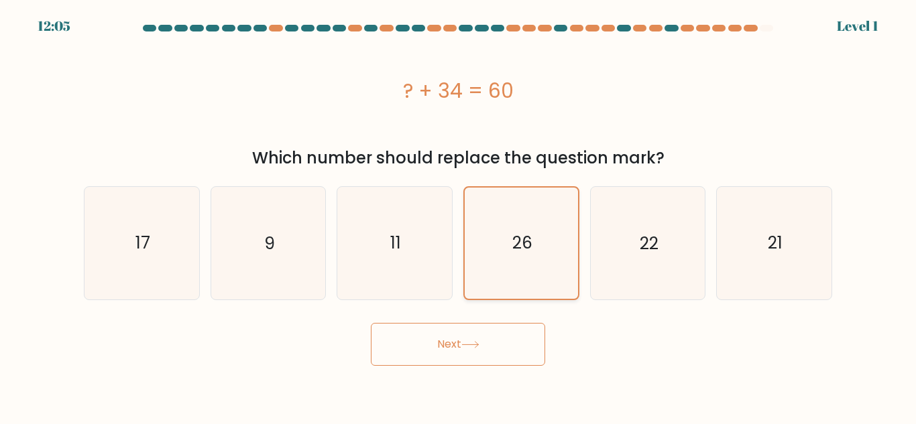
drag, startPoint x: 467, startPoint y: 343, endPoint x: 483, endPoint y: 289, distance: 56.4
click at [469, 334] on button "Next" at bounding box center [458, 344] width 174 height 43
click at [485, 284] on icon "26" at bounding box center [521, 243] width 111 height 111
click at [458, 216] on input "d. 26" at bounding box center [458, 213] width 1 height 3
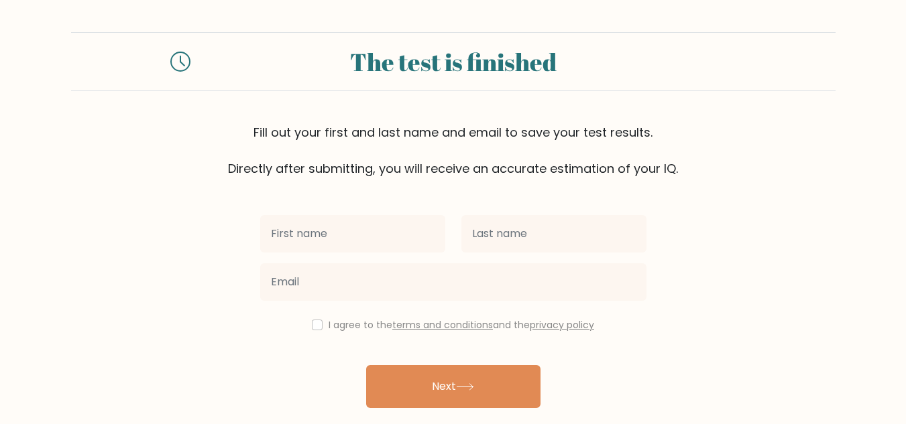
click at [678, 113] on div "The test is finished Fill out your first and last name and email to save your t…" at bounding box center [453, 104] width 764 height 145
